Goal: Task Accomplishment & Management: Manage account settings

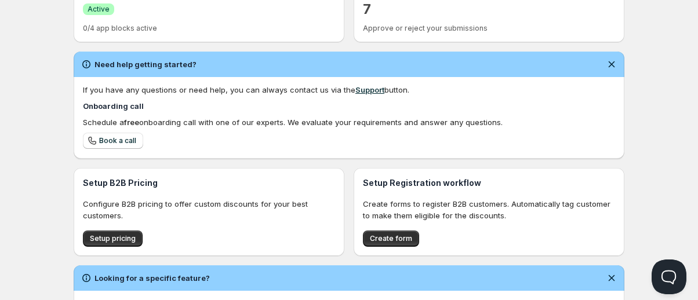
scroll to position [150, 0]
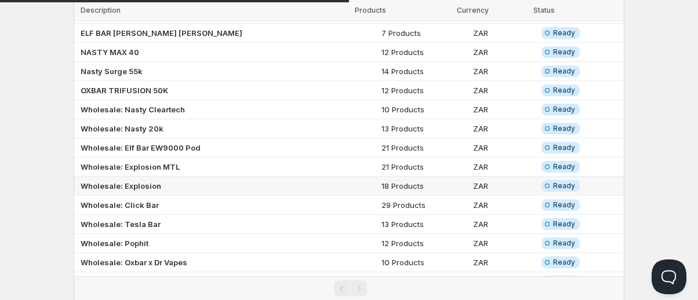
scroll to position [174, 0]
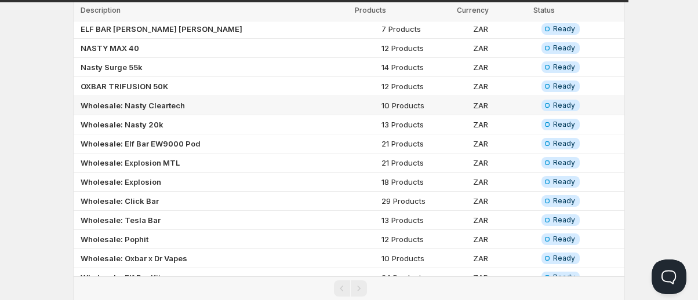
click at [155, 104] on b "Wholesale: Nasty Cleartech" at bounding box center [133, 105] width 104 height 9
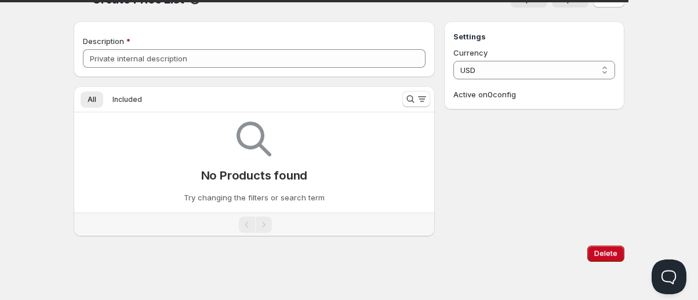
scroll to position [23, 0]
type input "Wholesale: Nasty Cleartech"
select select "ZAR"
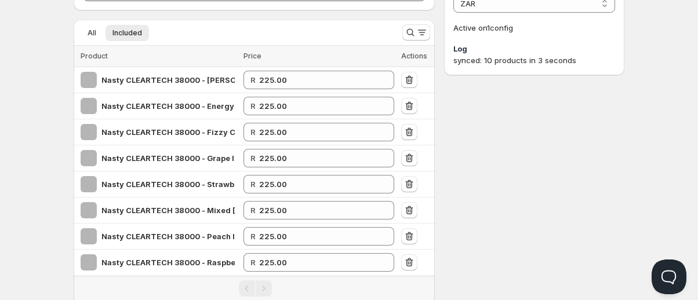
scroll to position [0, 0]
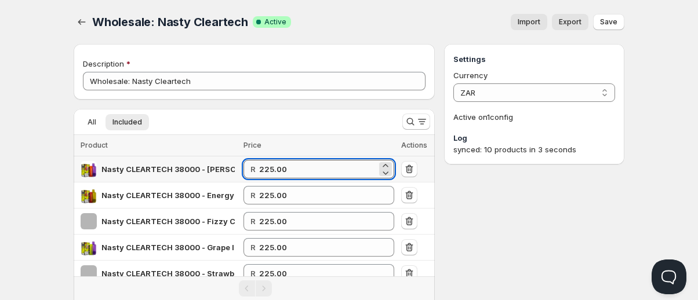
click at [279, 172] on input "225.00" at bounding box center [318, 169] width 118 height 19
type input "1"
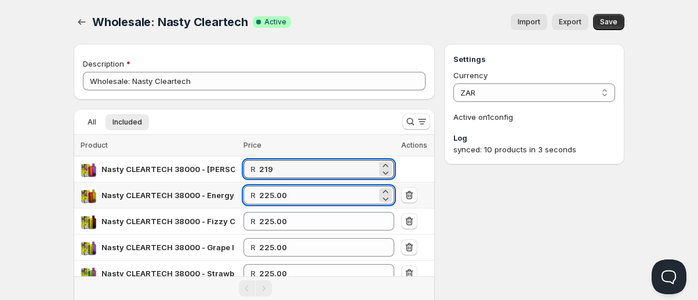
type input "219.00"
click at [298, 191] on input "225.00" at bounding box center [318, 195] width 118 height 19
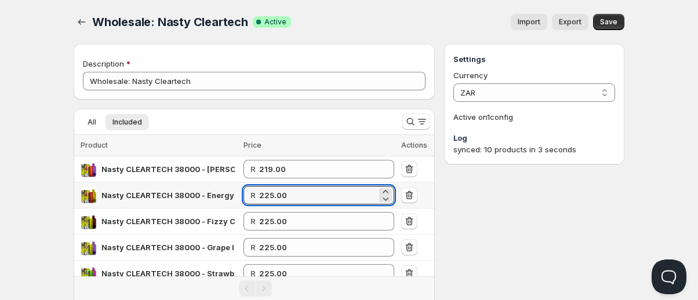
drag, startPoint x: 298, startPoint y: 194, endPoint x: 259, endPoint y: 196, distance: 39.4
click at [259, 196] on div "R 225.00" at bounding box center [318, 195] width 151 height 19
type input "1"
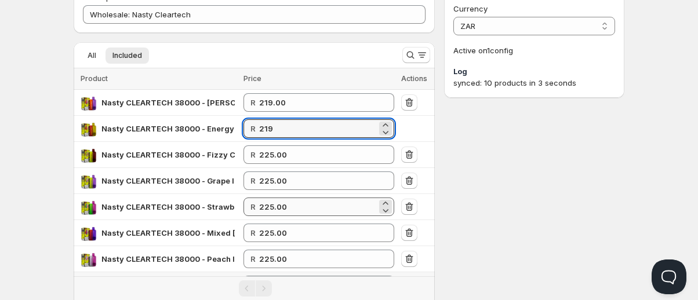
scroll to position [116, 0]
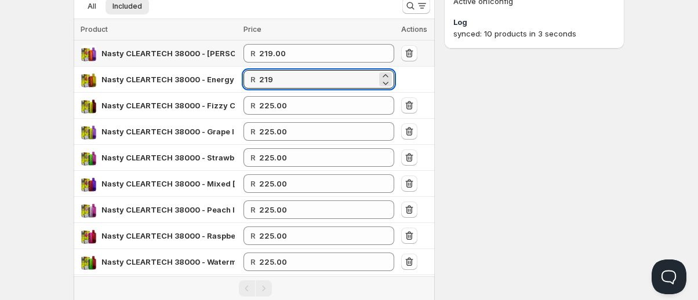
type input "219.00"
click at [307, 63] on td "R 219.00" at bounding box center [319, 54] width 158 height 26
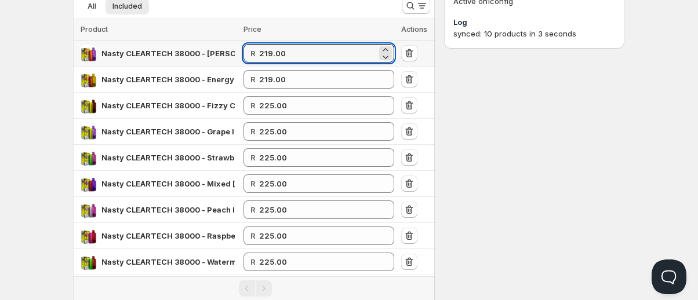
drag, startPoint x: 302, startPoint y: 51, endPoint x: 261, endPoint y: 57, distance: 42.2
click at [261, 57] on div "R 219.00" at bounding box center [318, 53] width 151 height 19
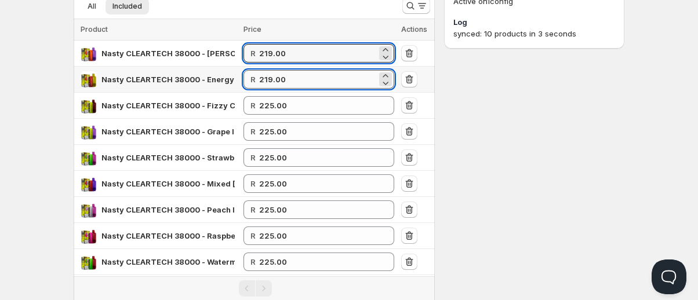
click at [270, 74] on input "219.00" at bounding box center [318, 79] width 118 height 19
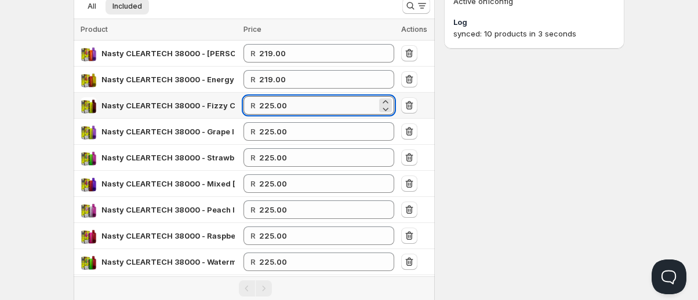
click at [272, 104] on input "225.00" at bounding box center [318, 105] width 118 height 19
paste input "19"
type input "219.00"
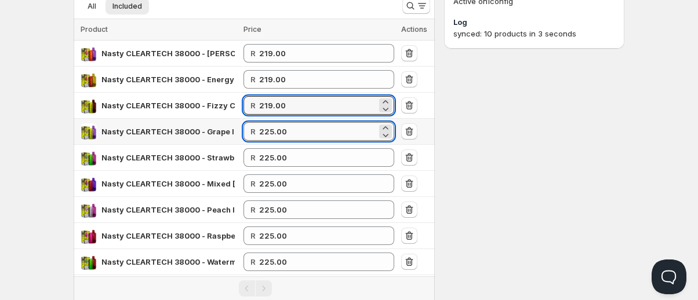
click at [279, 132] on input "225.00" at bounding box center [318, 131] width 118 height 19
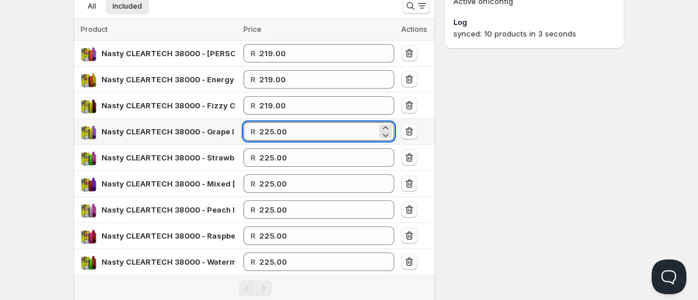
click at [279, 132] on input "225.00" at bounding box center [318, 131] width 118 height 19
paste input "19"
type input "219.00"
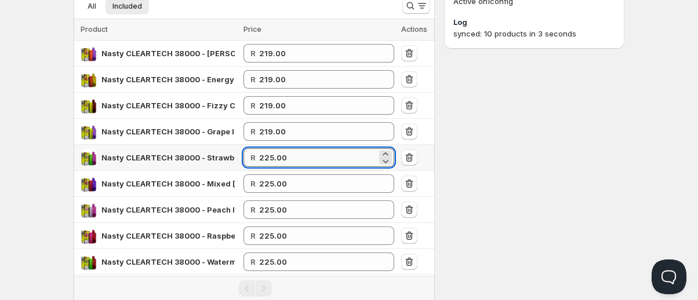
click at [279, 162] on input "225.00" at bounding box center [318, 157] width 118 height 19
paste input "19"
type input "219.00"
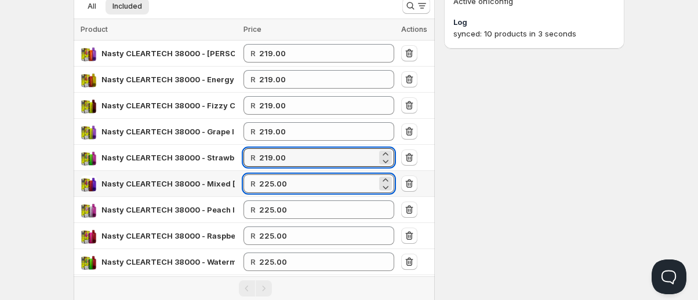
click at [268, 183] on input "225.00" at bounding box center [318, 183] width 118 height 19
paste input "19002"
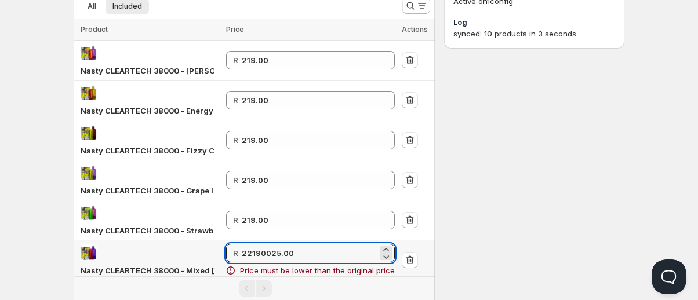
drag, startPoint x: 302, startPoint y: 257, endPoint x: 228, endPoint y: 249, distance: 75.1
click at [228, 249] on td "R 22190025.00 Price must be lower than the original price" at bounding box center [311, 260] width 176 height 40
paste input "19"
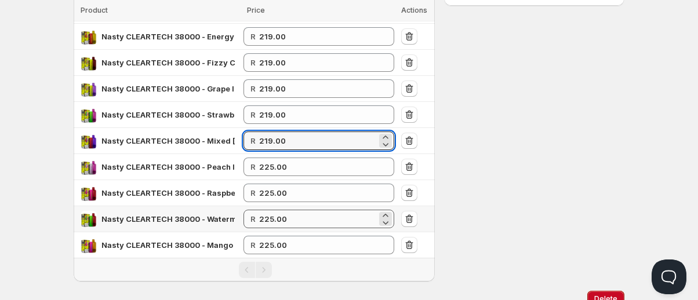
scroll to position [174, 0]
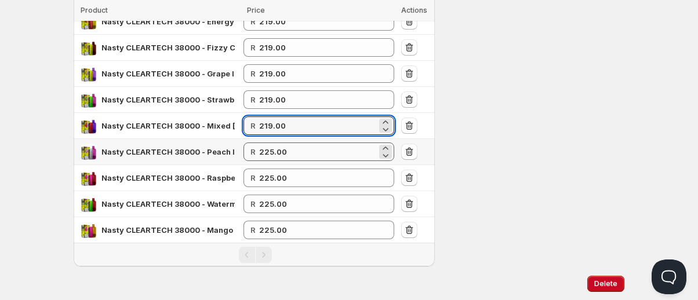
type input "219.00"
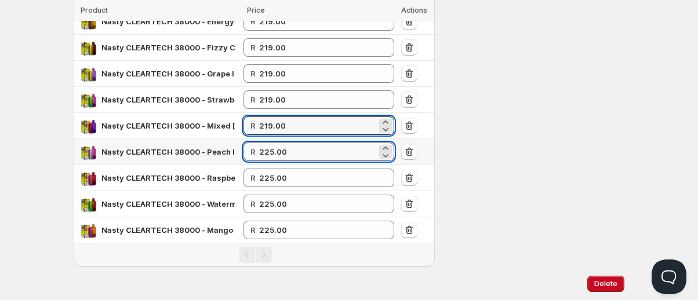
click at [271, 155] on input "225.00" at bounding box center [318, 152] width 118 height 19
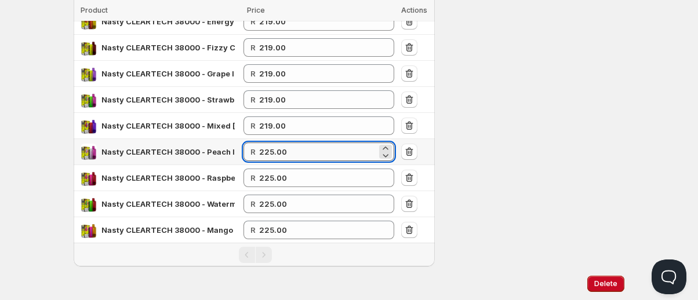
click at [271, 155] on input "225.00" at bounding box center [318, 152] width 118 height 19
paste input "19"
type input "219.00"
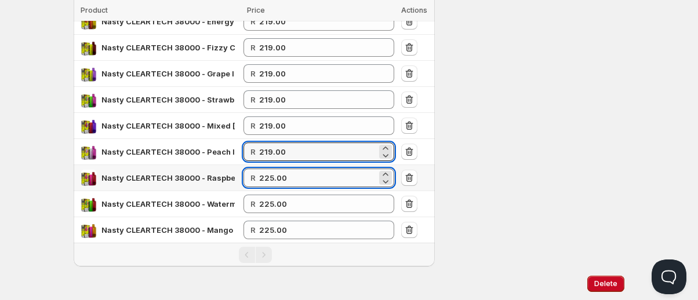
click at [273, 177] on input "225.00" at bounding box center [318, 178] width 118 height 19
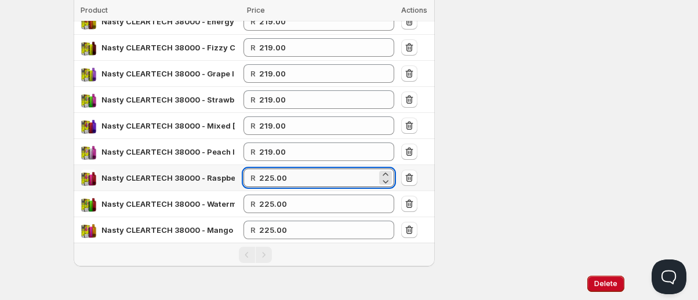
click at [273, 177] on input "225.00" at bounding box center [318, 178] width 118 height 19
paste input "19"
type input "219.00"
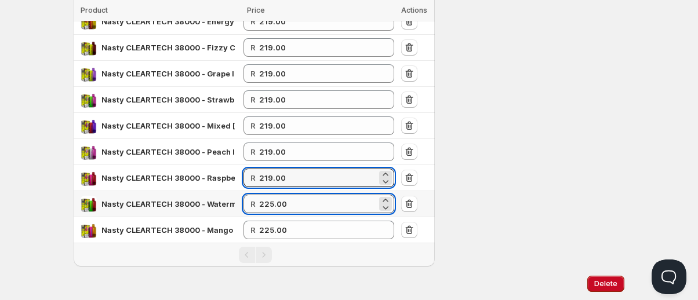
click at [276, 205] on input "225.00" at bounding box center [318, 204] width 118 height 19
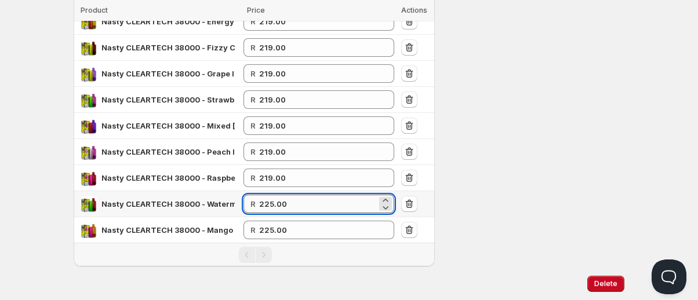
click at [276, 205] on input "225.00" at bounding box center [318, 204] width 118 height 19
paste input "19"
type input "219.00"
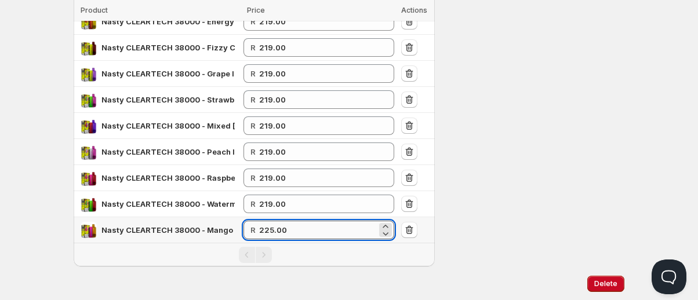
click at [282, 228] on input "225.00" at bounding box center [318, 230] width 118 height 19
paste input "19"
type input "219.00"
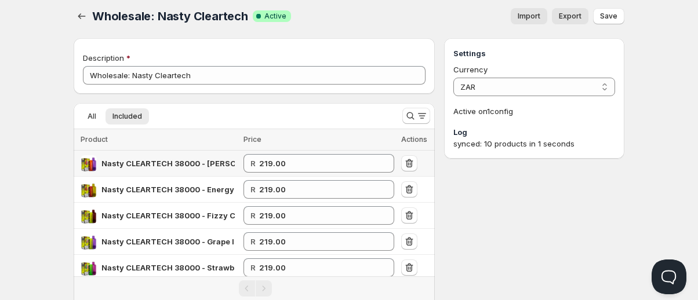
scroll to position [0, 0]
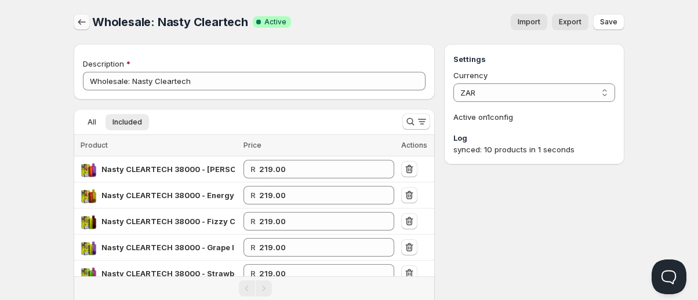
click at [83, 25] on icon "button" at bounding box center [82, 22] width 12 height 12
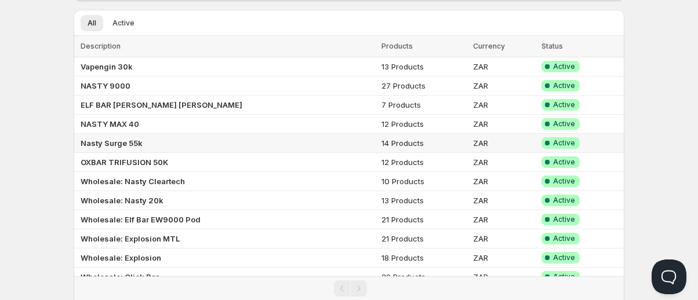
scroll to position [116, 0]
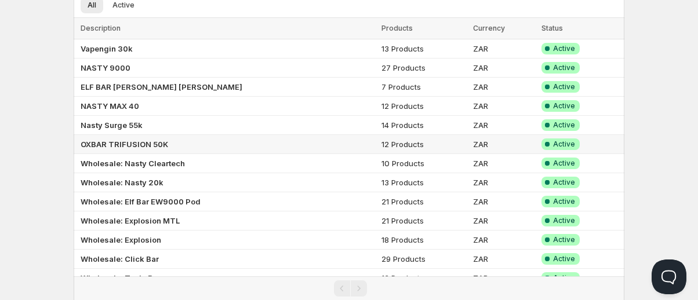
click at [147, 143] on b "OXBAR TRIFUSION 50K" at bounding box center [124, 144] width 87 height 9
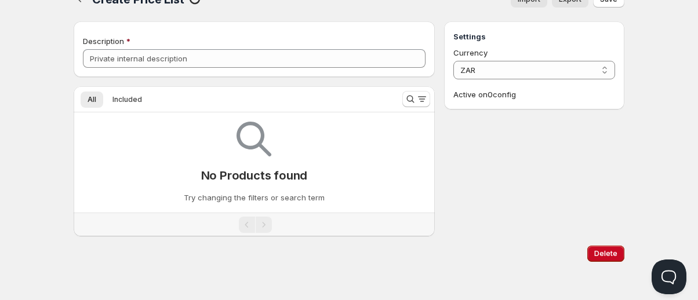
scroll to position [23, 0]
type input "OXBAR TRIFUSION 50K"
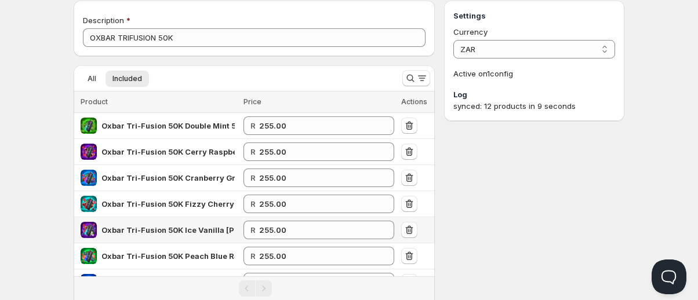
scroll to position [24, 0]
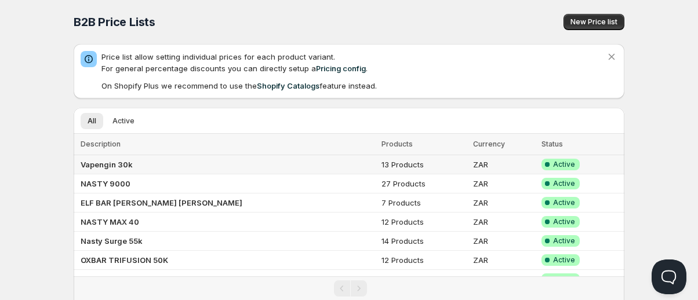
click at [109, 165] on b "Vapengin 30k" at bounding box center [107, 164] width 52 height 9
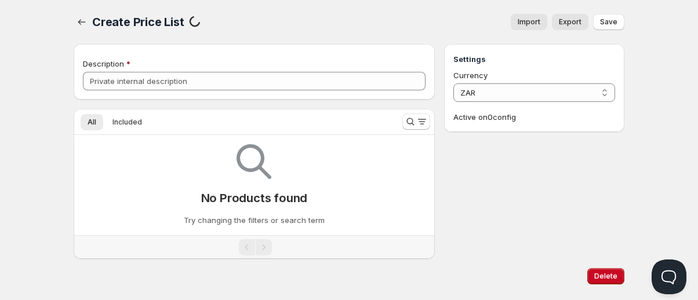
type input "Vapengin 30k"
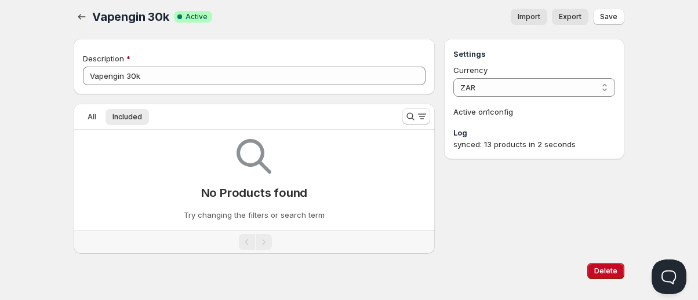
scroll to position [23, 0]
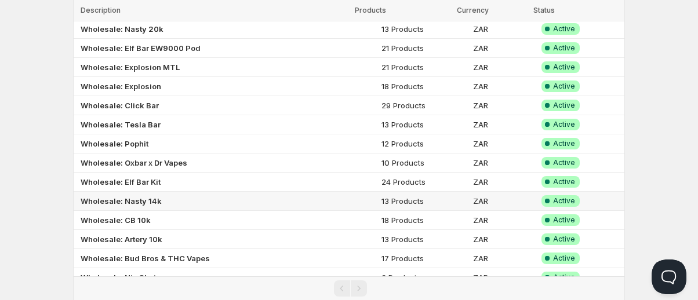
scroll to position [290, 0]
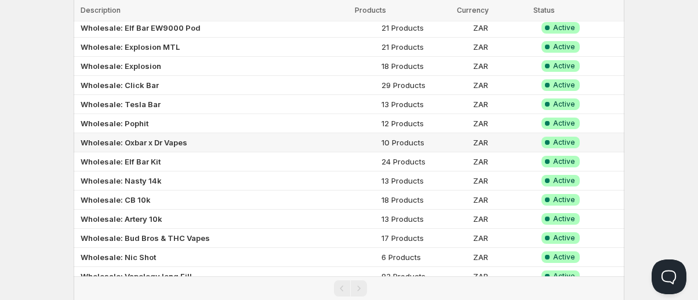
click at [134, 138] on b "Wholesale: Oxbar x Dr Vapes" at bounding box center [134, 142] width 107 height 9
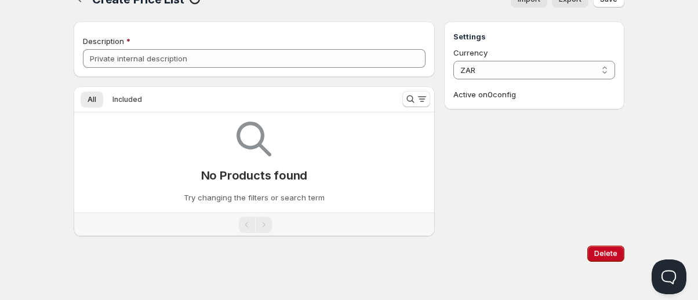
type input "Wholesale: Oxbar x Dr Vapes"
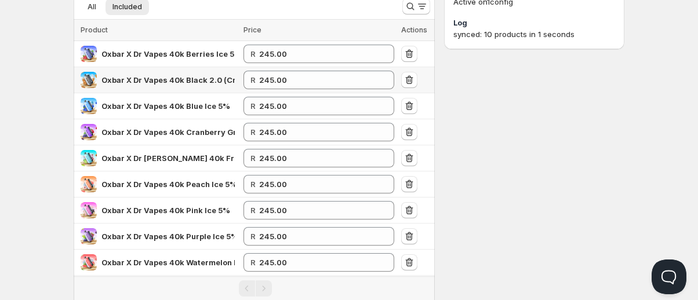
scroll to position [116, 0]
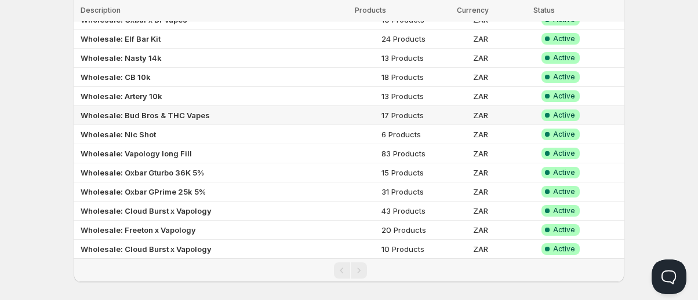
scroll to position [424, 0]
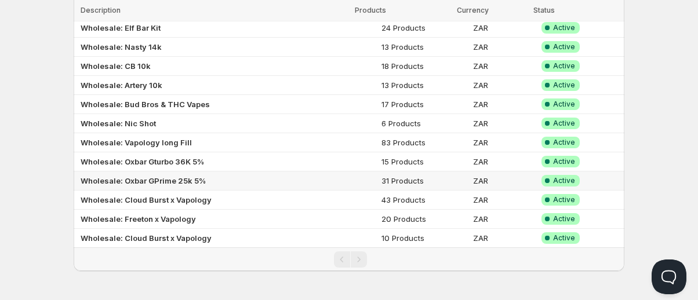
click at [173, 178] on b "Wholesale: Oxbar GPrime 25k 5%" at bounding box center [143, 180] width 125 height 9
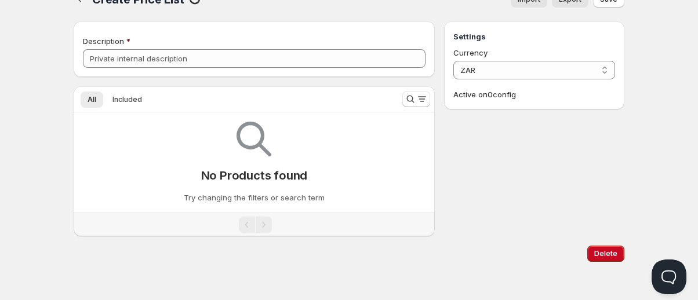
scroll to position [23, 0]
type input "Wholesale: Oxbar GPrime 25k 5%"
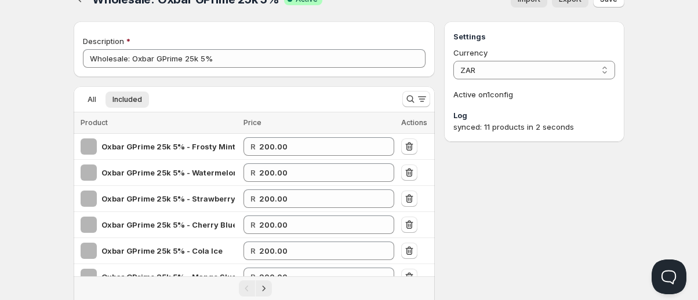
scroll to position [424, 0]
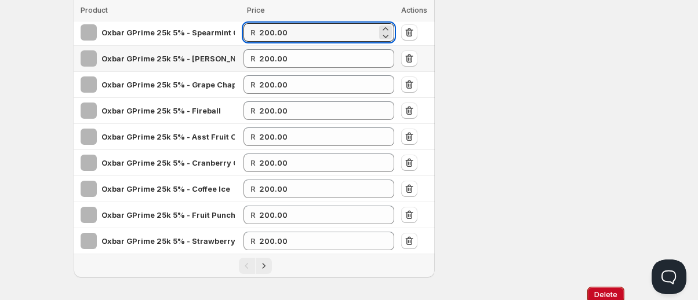
drag, startPoint x: 300, startPoint y: 38, endPoint x: 254, endPoint y: 46, distance: 46.5
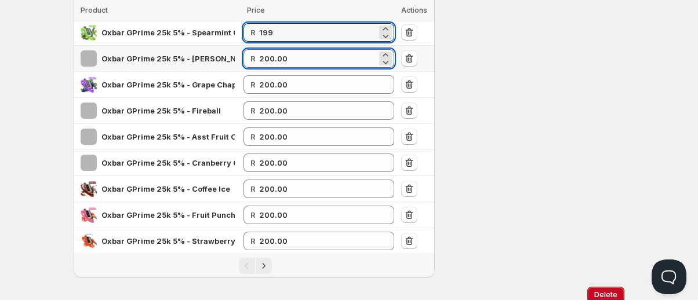
type input "199.00"
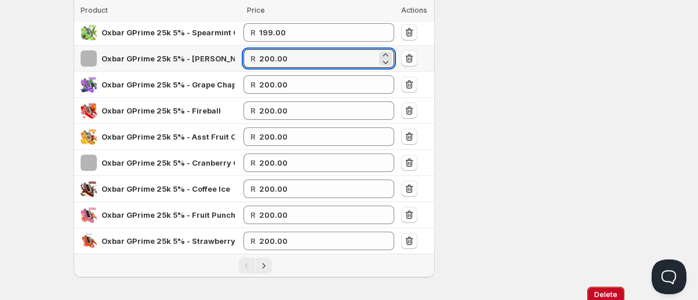
drag, startPoint x: 293, startPoint y: 63, endPoint x: 210, endPoint y: 68, distance: 83.0
click at [210, 68] on tr "Oxbar GPrime 25k 5% - [PERSON_NAME] R 200.00" at bounding box center [254, 59] width 361 height 26
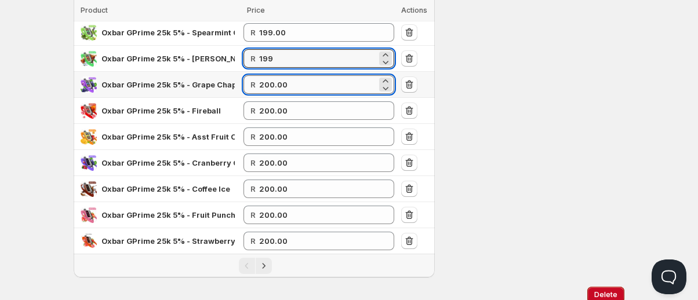
type input "199.00"
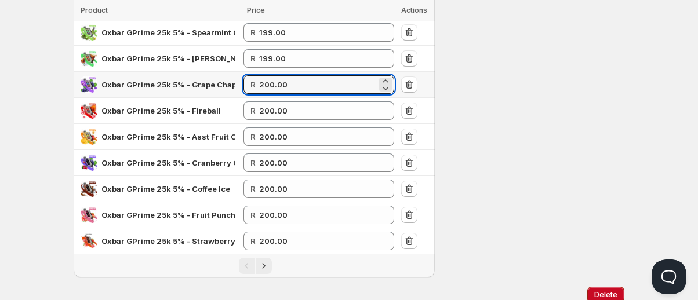
drag, startPoint x: 312, startPoint y: 84, endPoint x: 204, endPoint y: 92, distance: 108.6
click at [200, 89] on tr "Oxbar GPrime 25k 5% - Grape Chappyz R 200.00" at bounding box center [254, 85] width 361 height 26
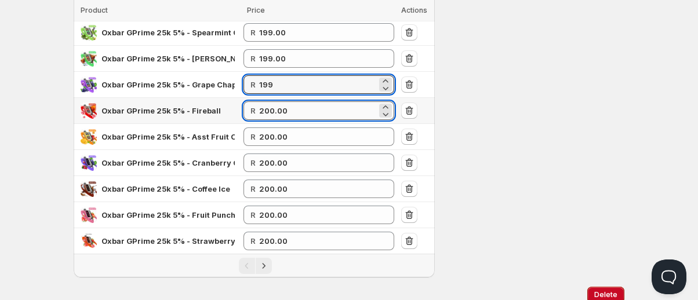
type input "199.00"
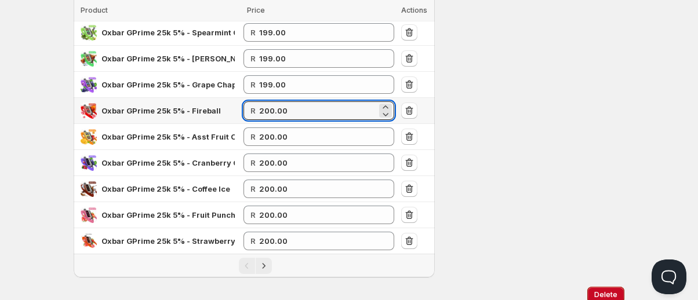
drag, startPoint x: 291, startPoint y: 117, endPoint x: 207, endPoint y: 120, distance: 83.5
click at [207, 120] on tr "Oxbar GPrime 25k 5% - Fireball R 200.00" at bounding box center [254, 111] width 361 height 26
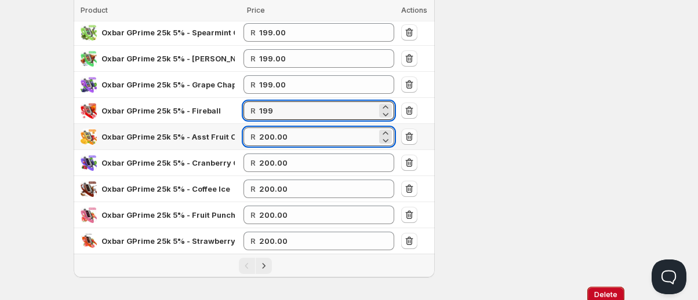
type input "199.00"
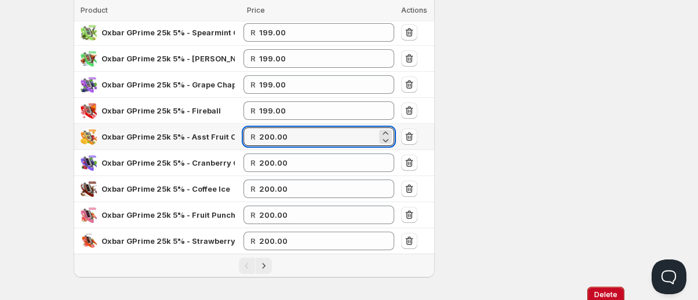
drag, startPoint x: 295, startPoint y: 142, endPoint x: 228, endPoint y: 140, distance: 66.7
click at [228, 140] on tr "Oxbar GPrime 25k 5% - Asst Fruit Chappyz R 200.00" at bounding box center [254, 137] width 361 height 26
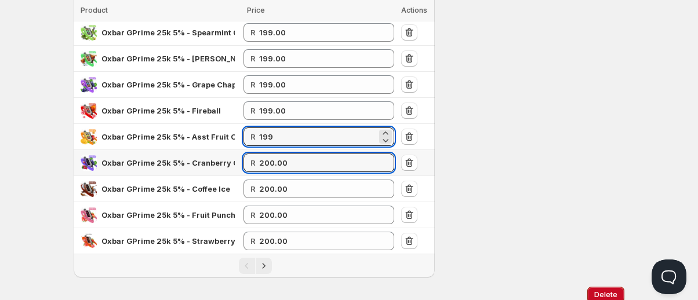
type input "199.00"
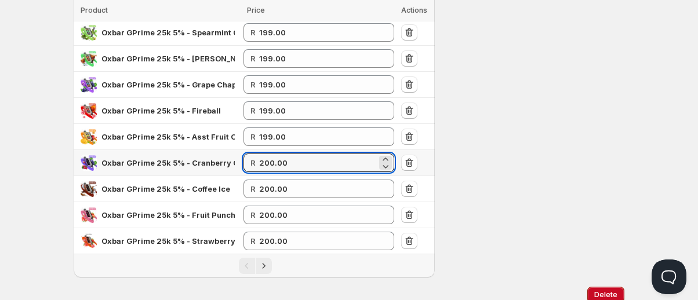
drag, startPoint x: 241, startPoint y: 167, endPoint x: 208, endPoint y: 169, distance: 33.1
click at [206, 167] on tr "Oxbar GPrime 25k 5% - Cranberry Grape R 200.00" at bounding box center [254, 163] width 361 height 26
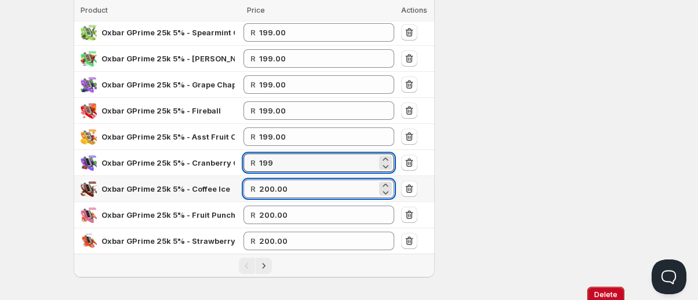
type input "199.00"
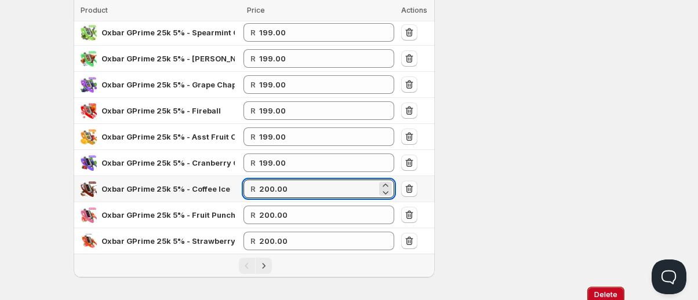
drag, startPoint x: 325, startPoint y: 187, endPoint x: 209, endPoint y: 190, distance: 115.9
click at [218, 186] on tr "Oxbar GPrime 25k 5% - Coffee Ice R 200.00" at bounding box center [254, 189] width 361 height 26
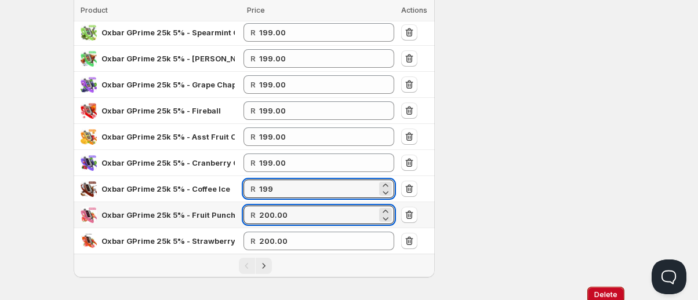
type input "199.00"
drag, startPoint x: 251, startPoint y: 214, endPoint x: 234, endPoint y: 217, distance: 18.2
click at [242, 214] on tr "Oxbar GPrime 25k 5% - Fruit Punch R 200.00" at bounding box center [254, 215] width 361 height 26
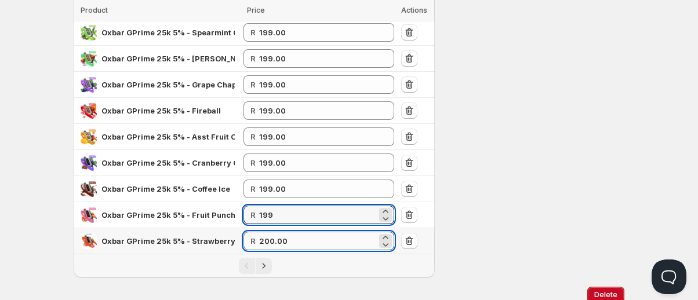
type input "199.00"
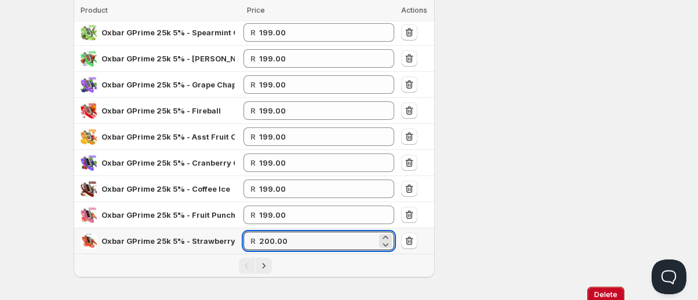
drag, startPoint x: 296, startPoint y: 243, endPoint x: 203, endPoint y: 240, distance: 92.2
click at [203, 240] on tr "Oxbar GPrime 25k 5% - Strawberry Bubblegum R 200.00" at bounding box center [254, 241] width 361 height 26
type input "199.00"
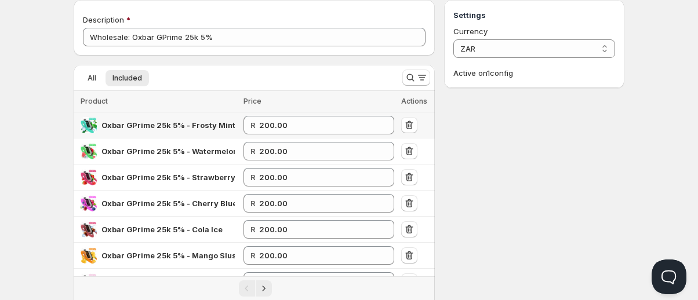
scroll to position [0, 0]
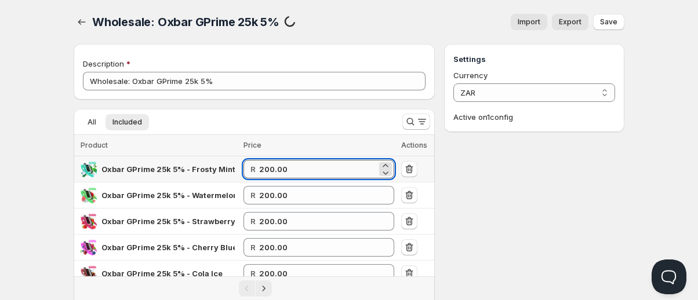
click at [293, 168] on input "200.00" at bounding box center [318, 169] width 118 height 19
drag, startPoint x: 293, startPoint y: 168, endPoint x: 255, endPoint y: 169, distance: 37.7
click at [255, 169] on div "R 200.00" at bounding box center [318, 169] width 151 height 19
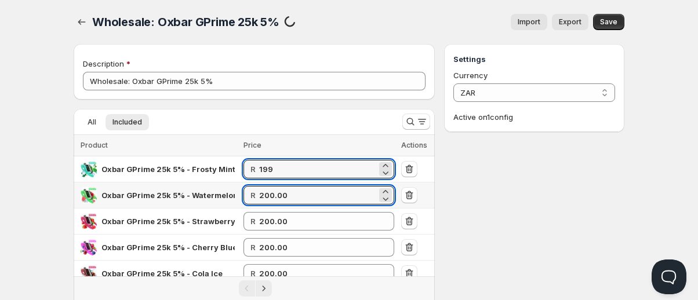
type input "199.00"
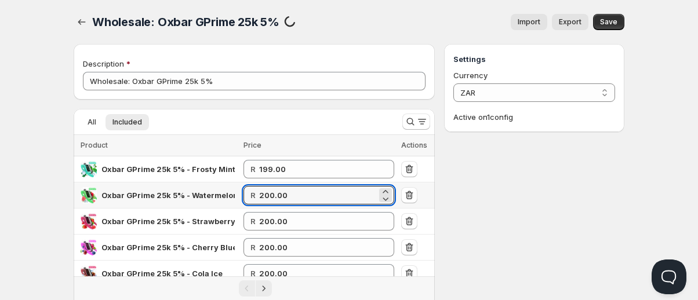
drag, startPoint x: 250, startPoint y: 203, endPoint x: 242, endPoint y: 203, distance: 8.1
click at [233, 203] on tr "Oxbar GPrime 25k 5% - Watermelon Slush R 200.00" at bounding box center [254, 196] width 361 height 26
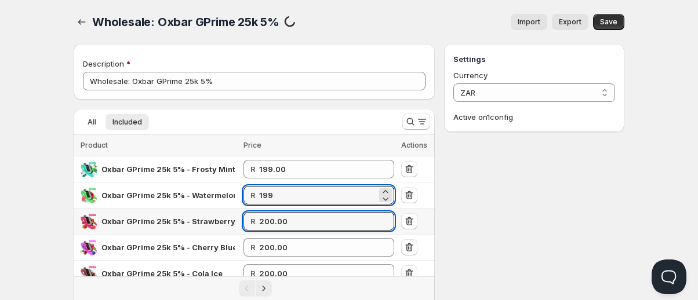
type input "199.00"
click at [238, 223] on tr "Oxbar GPrime 25k 5% - Strawberry Raspberry R 200.00" at bounding box center [254, 222] width 361 height 26
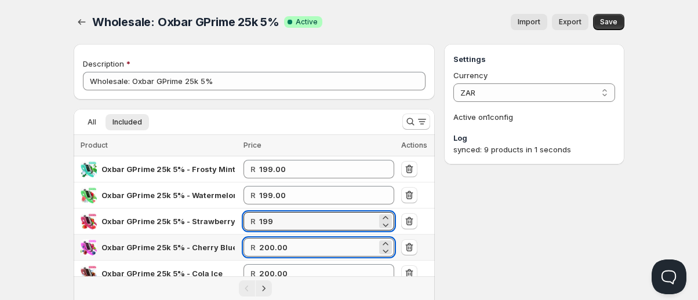
type input "199.00"
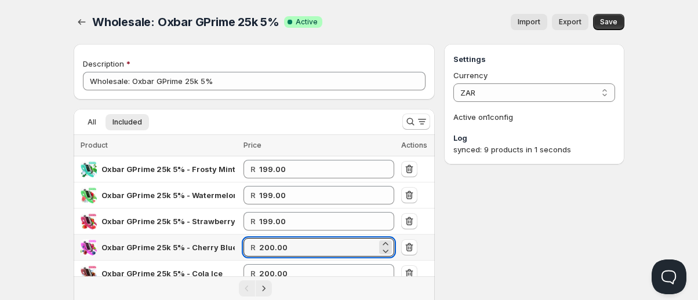
drag, startPoint x: 304, startPoint y: 245, endPoint x: 219, endPoint y: 242, distance: 84.6
click at [219, 242] on tr "Oxbar GPrime 25k 5% - Cherry Blue Dragonfruit R 200.00" at bounding box center [254, 248] width 361 height 26
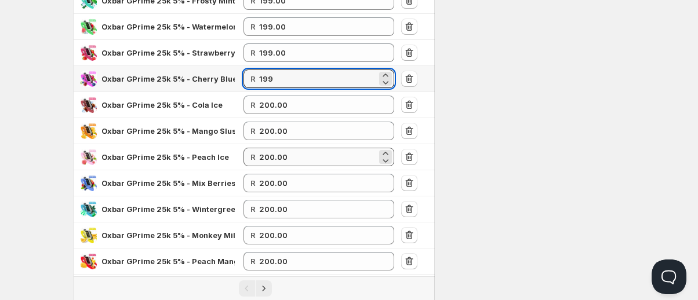
scroll to position [174, 0]
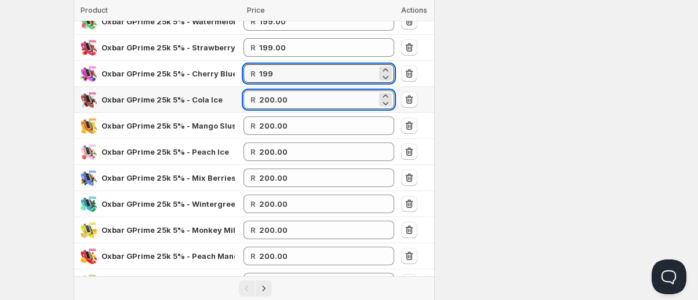
type input "199.00"
drag, startPoint x: 312, startPoint y: 107, endPoint x: 230, endPoint y: 110, distance: 81.8
click at [231, 110] on tr "Oxbar GPrime 25k 5% - Cola Ice R 200.00" at bounding box center [254, 100] width 361 height 26
type input "199.00"
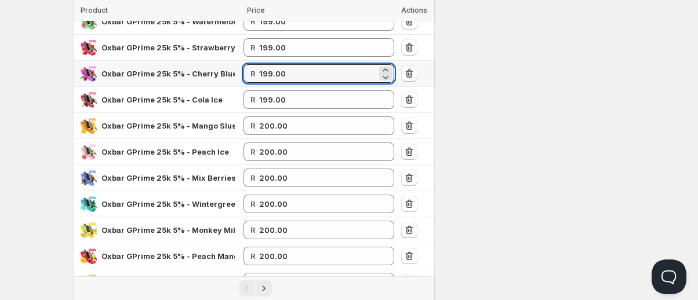
drag, startPoint x: 296, startPoint y: 76, endPoint x: 219, endPoint y: 78, distance: 76.5
click at [219, 78] on tr "Oxbar GPrime 25k 5% - Cherry Blue Dragonfruit R 199.00" at bounding box center [254, 74] width 361 height 26
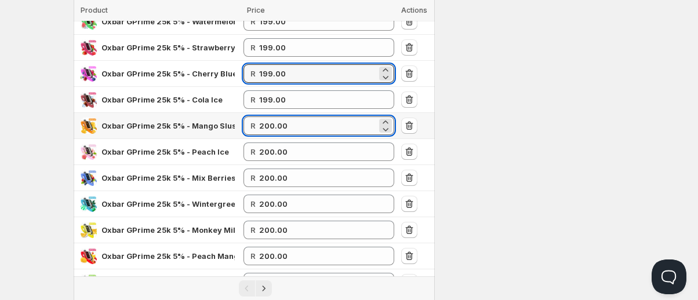
click at [283, 125] on input "200.00" at bounding box center [318, 125] width 118 height 19
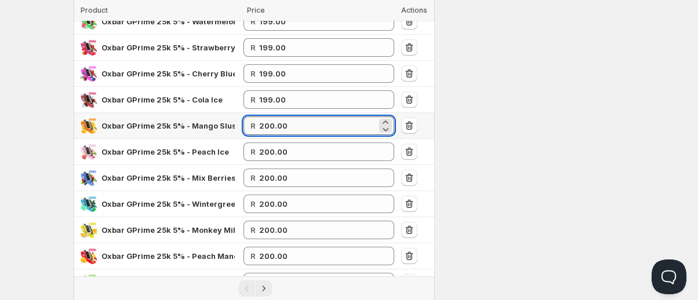
click at [283, 125] on input "200.00" at bounding box center [318, 125] width 118 height 19
paste input "199"
type input "199.00"
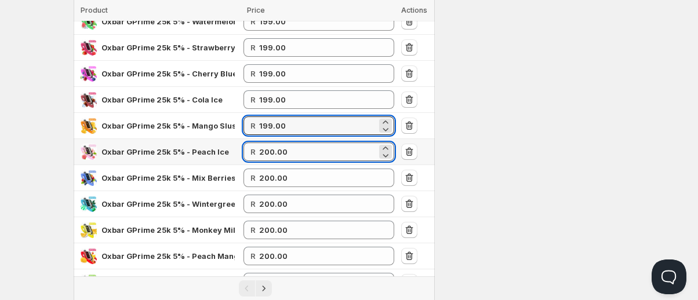
click at [282, 152] on input "200.00" at bounding box center [318, 152] width 118 height 19
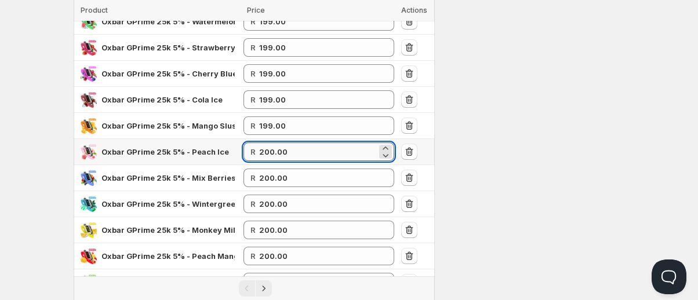
click at [282, 152] on input "200.00" at bounding box center [318, 152] width 118 height 19
paste input "199"
type input "199.00"
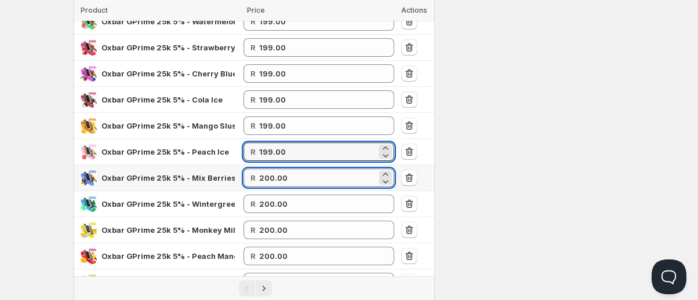
click at [287, 175] on input "200.00" at bounding box center [318, 178] width 118 height 19
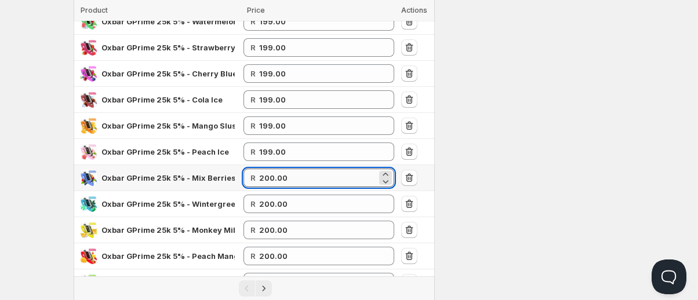
click at [287, 175] on input "200.00" at bounding box center [318, 178] width 118 height 19
paste input "19900"
drag, startPoint x: 314, startPoint y: 178, endPoint x: 241, endPoint y: 177, distance: 73.0
click at [241, 177] on tr "Oxbar GPrime 25k 5% - Mix Berries R 200.0019900" at bounding box center [254, 178] width 361 height 26
paste input "199."
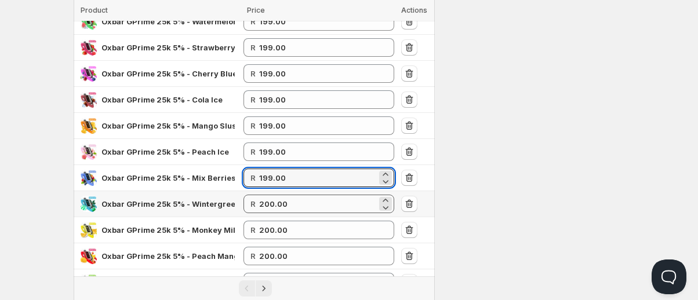
type input "199.00"
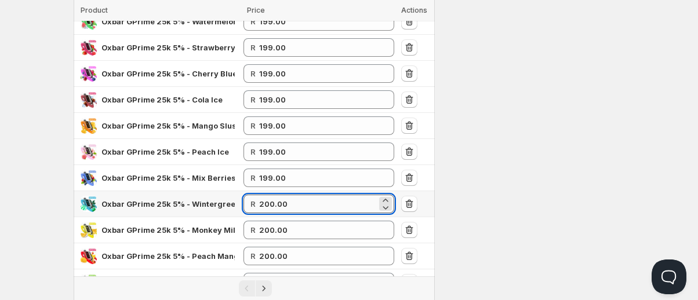
click at [280, 201] on input "200.00" at bounding box center [318, 204] width 118 height 19
paste input "199"
type input "199.00"
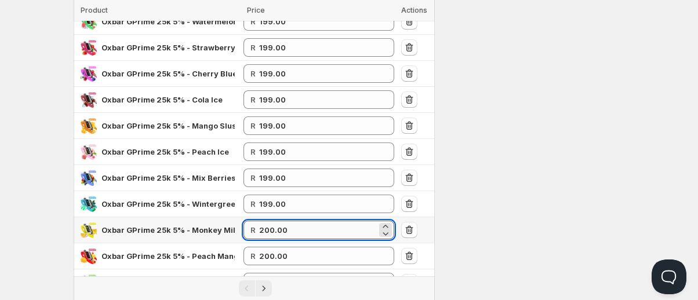
click at [276, 227] on input "200.00" at bounding box center [318, 230] width 118 height 19
paste input "199"
type input "199.00"
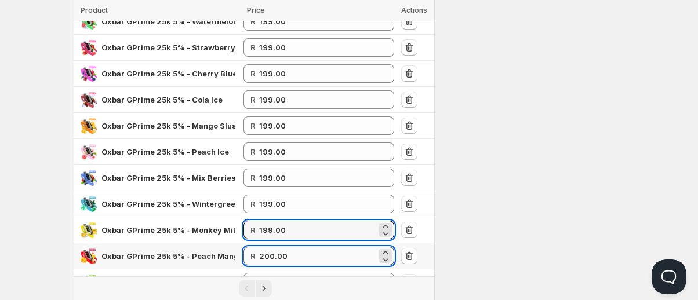
click at [282, 254] on input "200.00" at bounding box center [318, 256] width 118 height 19
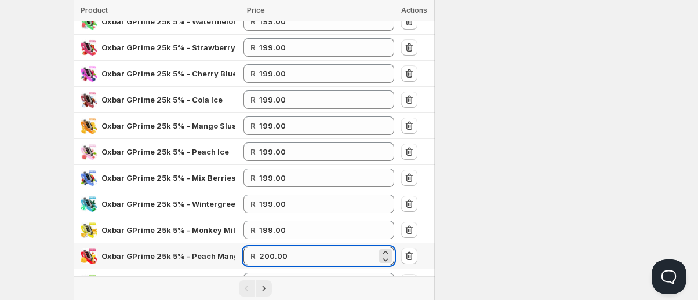
paste input "199"
type input "199.00"
click at [493, 187] on div "Settings Currency ZAR ZAR Active on 1 config Log synced: 9 products in 1 seconds" at bounding box center [534, 198] width 180 height 657
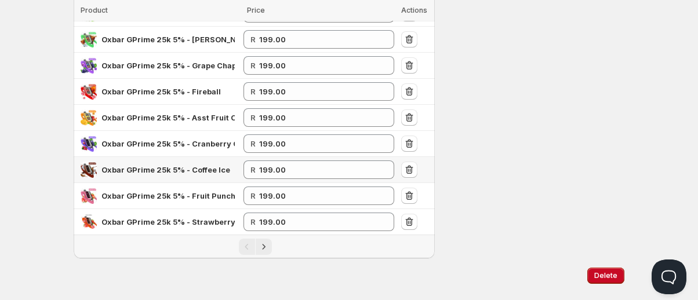
scroll to position [465, 0]
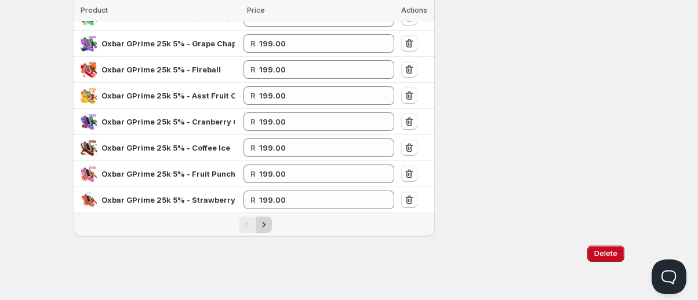
click at [268, 226] on icon "Next" at bounding box center [264, 225] width 12 height 12
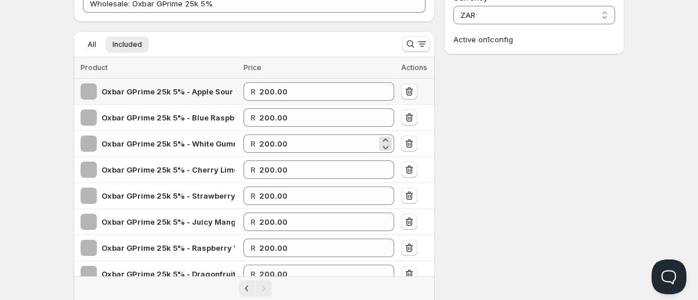
scroll to position [0, 0]
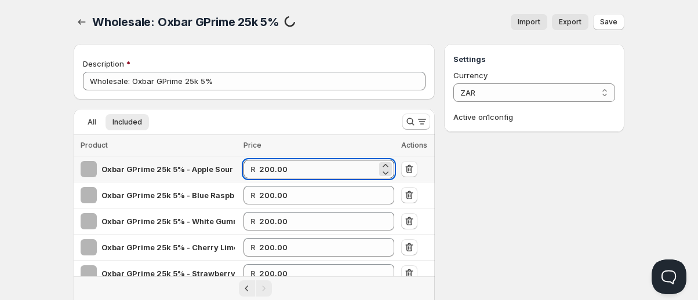
click at [277, 170] on input "200.00" at bounding box center [318, 169] width 118 height 19
paste input "199"
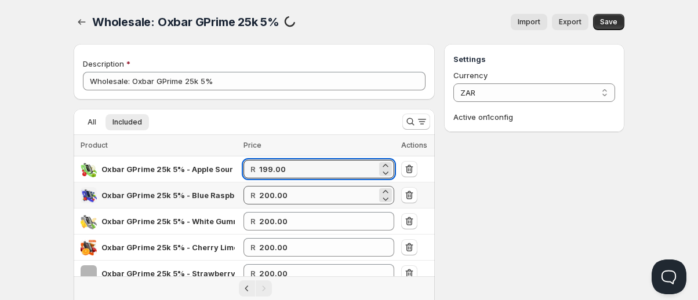
type input "199.00"
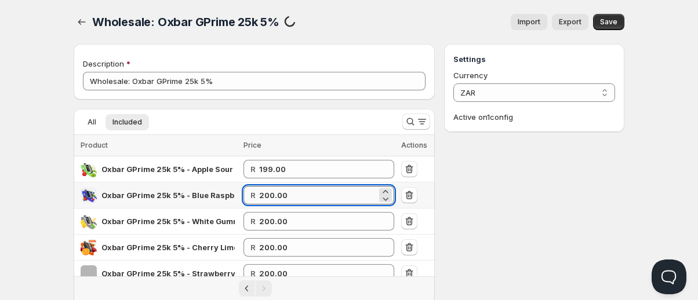
click at [280, 200] on input "200.00" at bounding box center [318, 195] width 118 height 19
paste input "199"
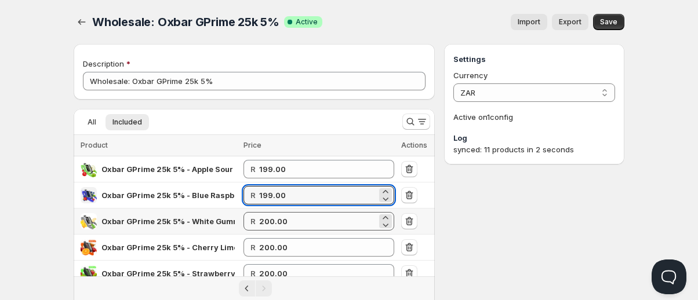
type input "199.00"
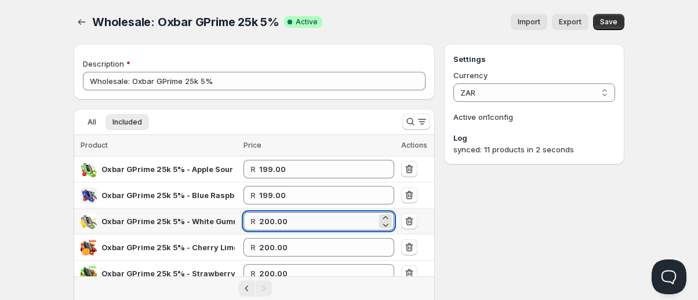
click at [276, 218] on input "200.00" at bounding box center [318, 221] width 118 height 19
paste input "199"
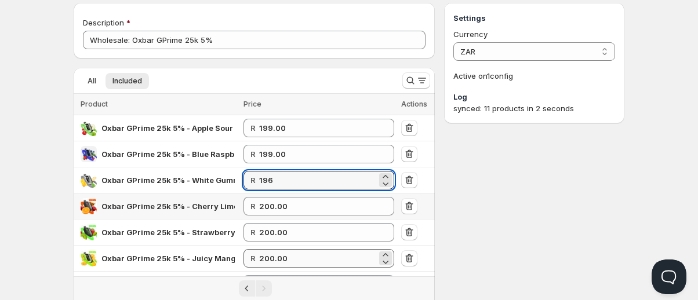
scroll to position [58, 0]
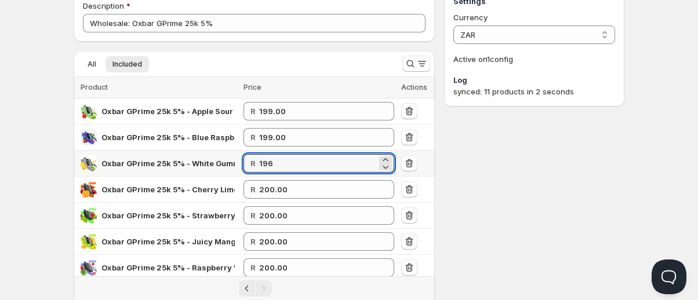
drag, startPoint x: 276, startPoint y: 169, endPoint x: 256, endPoint y: 167, distance: 20.4
click at [256, 167] on div "R 196" at bounding box center [318, 163] width 151 height 19
type input "199.00"
click at [524, 222] on div "Settings Currency ZAR ZAR Active on 1 config Log synced: 11 products in 2 secon…" at bounding box center [534, 197] width 180 height 422
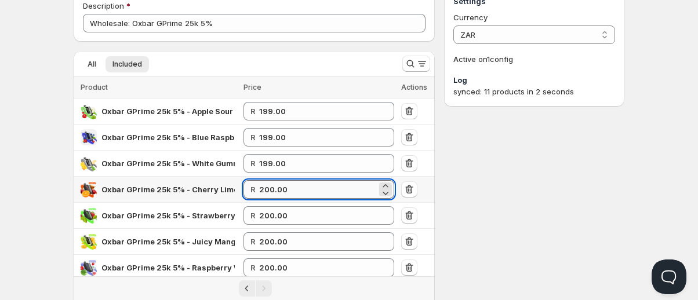
click at [273, 190] on input "200.00" at bounding box center [318, 189] width 118 height 19
paste input "199"
type input "199.00"
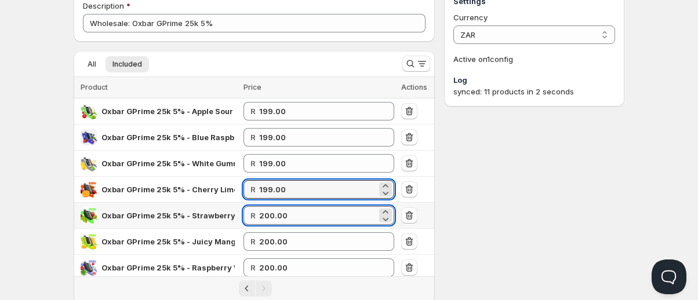
click at [279, 218] on input "200.00" at bounding box center [318, 215] width 118 height 19
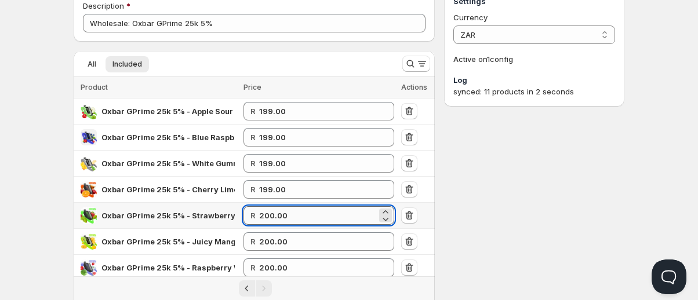
click at [279, 218] on input "200.00" at bounding box center [318, 215] width 118 height 19
paste input "199"
type input "199.00"
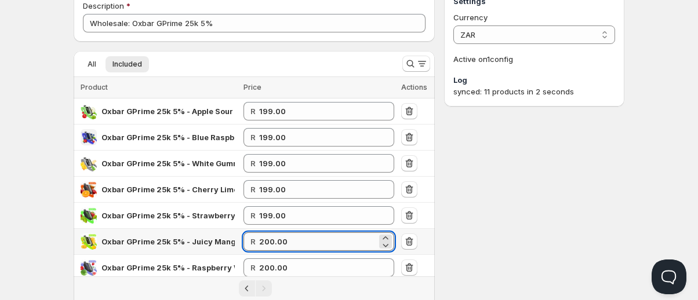
click at [269, 245] on input "200.00" at bounding box center [318, 241] width 118 height 19
paste input "199"
type input "199.00"
click at [486, 229] on div "Settings Currency ZAR ZAR Active on 1 config Log synced: 11 products in 2 secon…" at bounding box center [534, 197] width 180 height 422
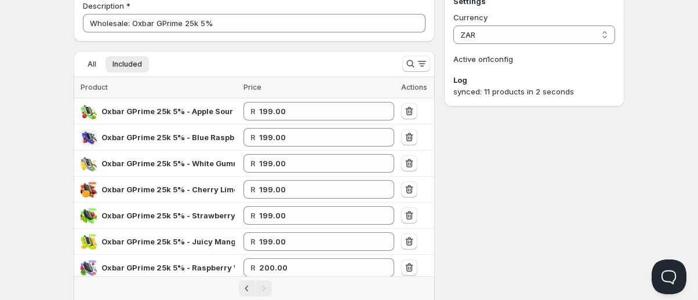
scroll to position [230, 0]
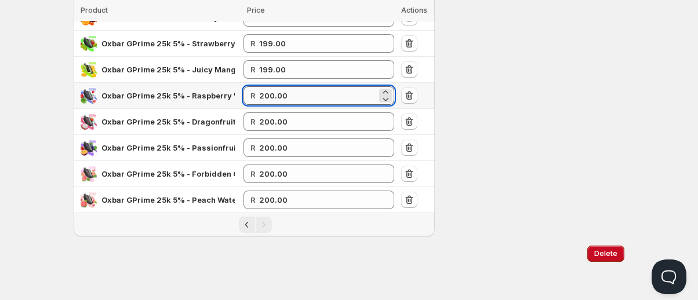
click at [265, 99] on input "200.00" at bounding box center [318, 95] width 118 height 19
paste input "199"
type input "199.00"
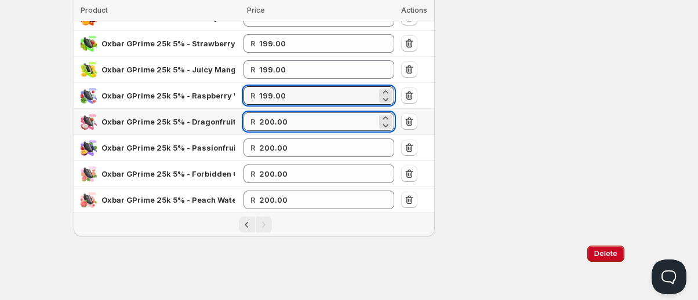
click at [268, 124] on input "200.00" at bounding box center [318, 121] width 118 height 19
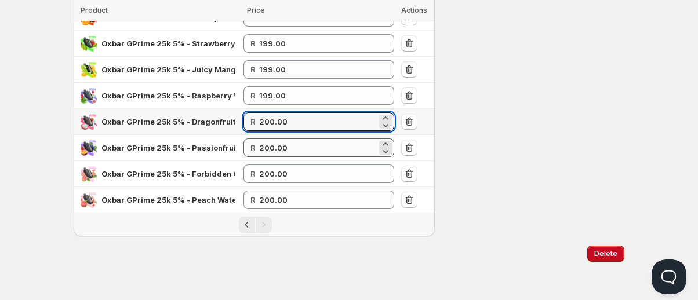
paste input "199"
type input "199.00"
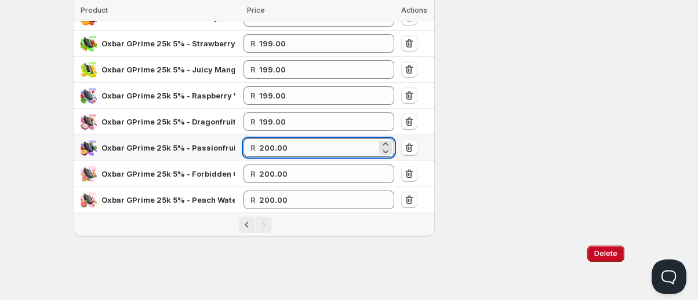
click at [277, 153] on input "200.00" at bounding box center [318, 147] width 118 height 19
paste input "199"
type input "199.00"
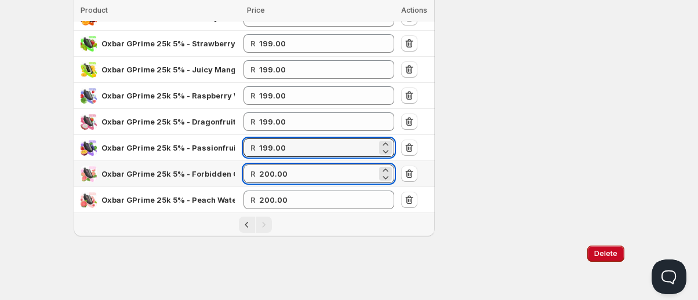
click at [276, 176] on input "200.00" at bounding box center [318, 174] width 118 height 19
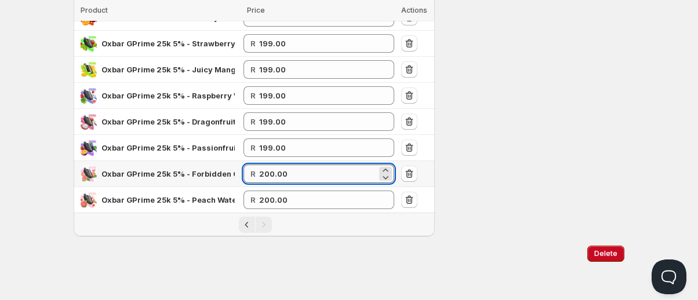
click at [276, 176] on input "200.00" at bounding box center [318, 174] width 118 height 19
paste input "199"
type input "199.00"
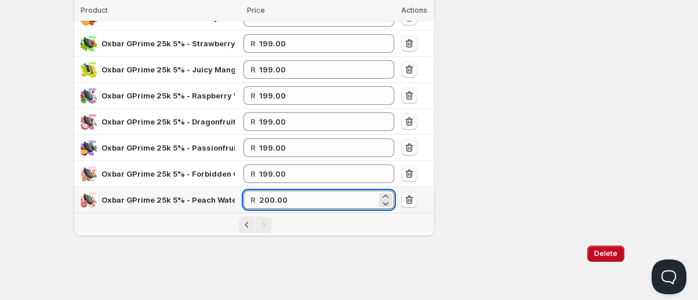
click at [274, 198] on input "200.00" at bounding box center [318, 200] width 118 height 19
paste input "199"
type input "199.00"
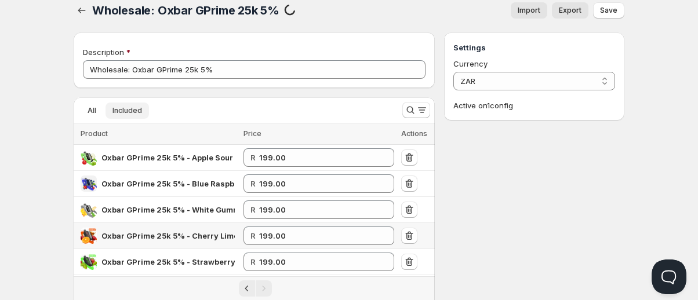
scroll to position [0, 0]
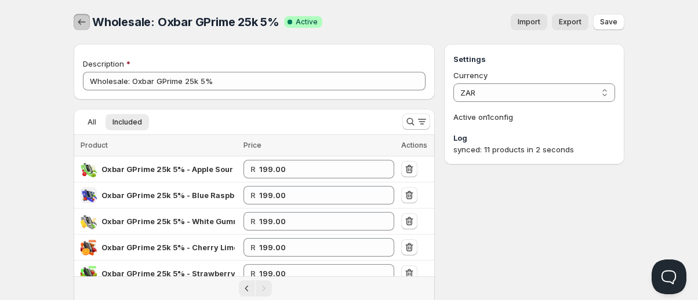
click at [77, 26] on icon "button" at bounding box center [82, 22] width 12 height 12
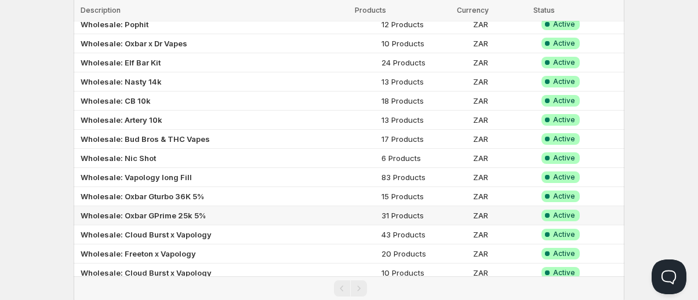
scroll to position [406, 0]
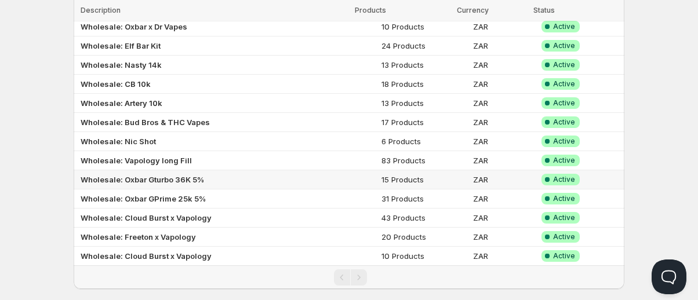
click at [169, 182] on b "Wholesale: Oxbar Gturbo 36K 5%" at bounding box center [142, 179] width 123 height 9
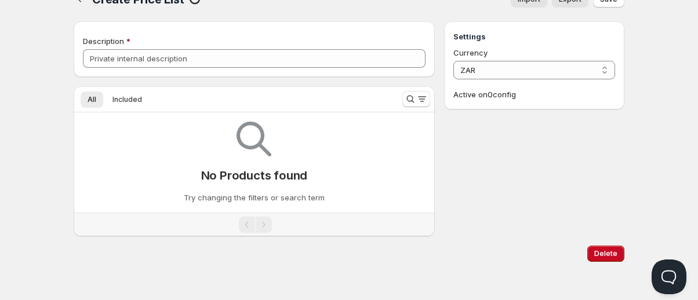
type input "Wholesale: Oxbar Gturbo 36K 5%"
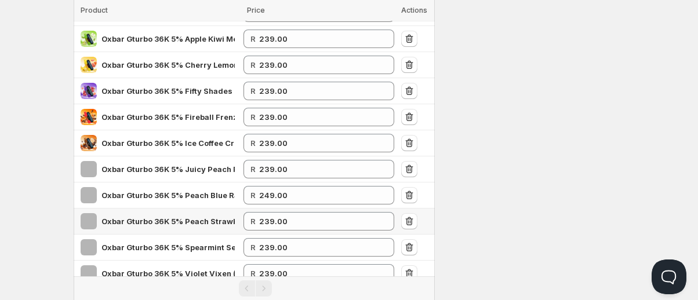
scroll to position [334, 0]
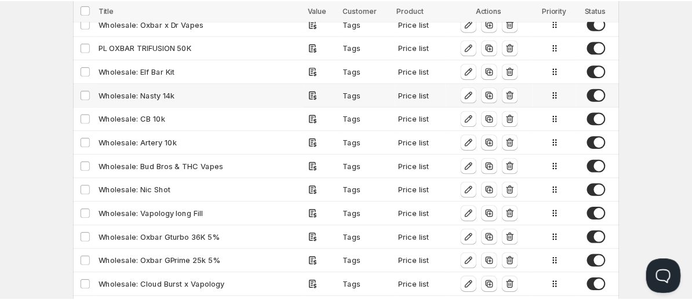
scroll to position [509, 0]
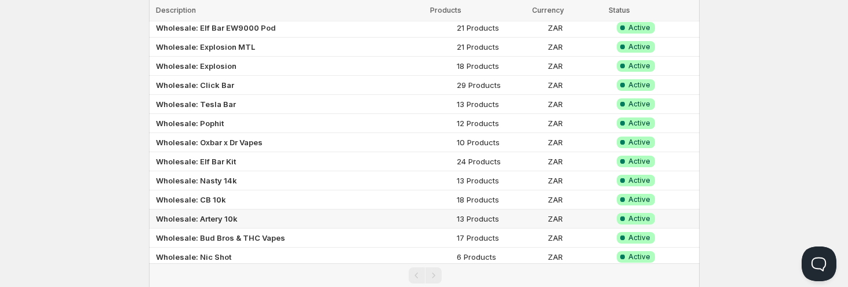
scroll to position [406, 0]
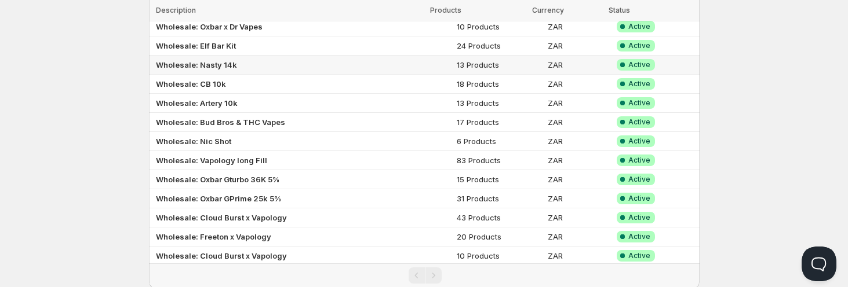
click at [209, 65] on b "Wholesale: Nasty 14k" at bounding box center [196, 64] width 81 height 9
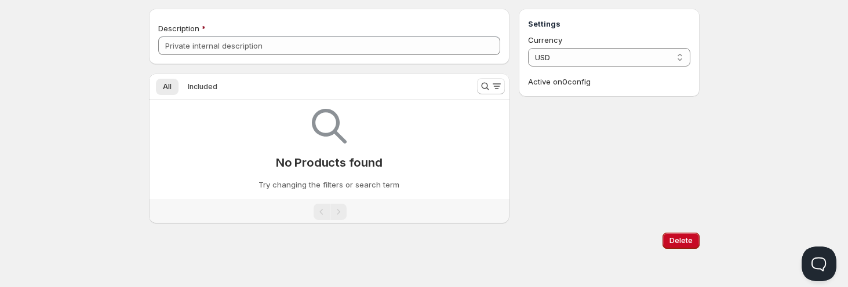
scroll to position [35, 0]
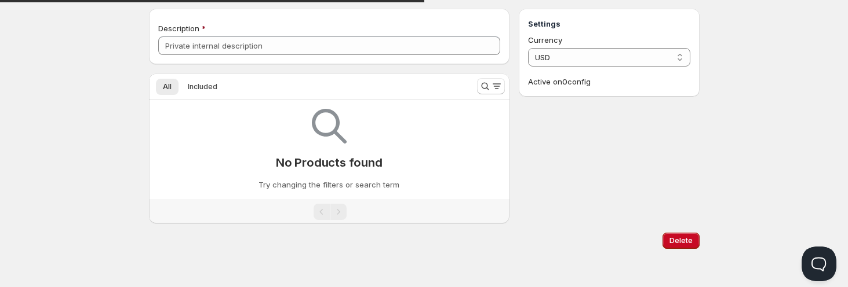
type input "Wholesale: Nasty 14k"
select select "ZAR"
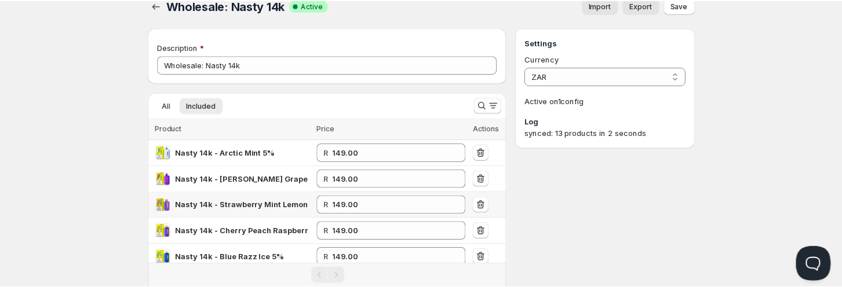
scroll to position [5, 0]
